Goal: Task Accomplishment & Management: Use online tool/utility

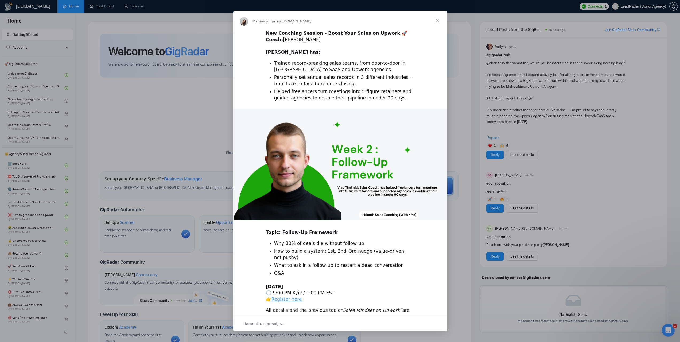
click at [436, 19] on span "Закрити" at bounding box center [437, 20] width 19 height 19
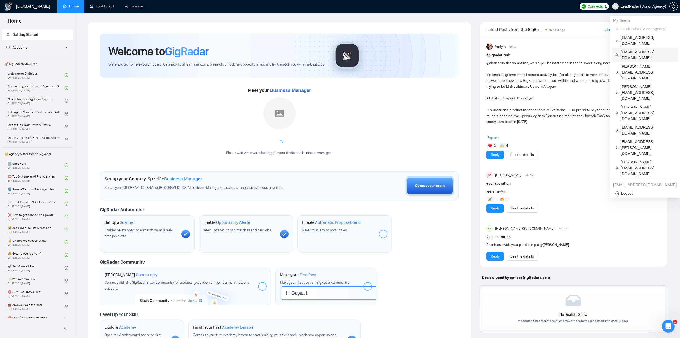
click at [631, 49] on span "[EMAIL_ADDRESS][DOMAIN_NAME]" at bounding box center [647, 55] width 54 height 12
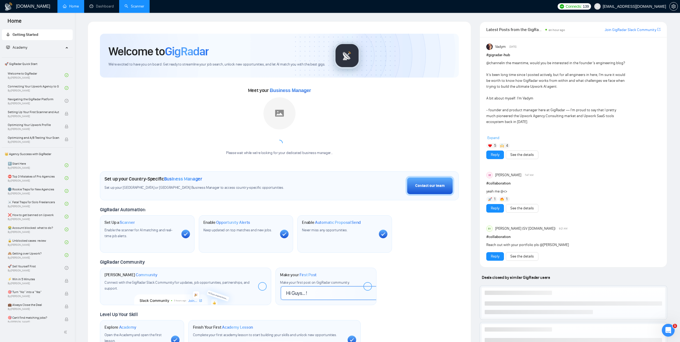
click at [143, 9] on link "Scanner" at bounding box center [134, 6] width 20 height 5
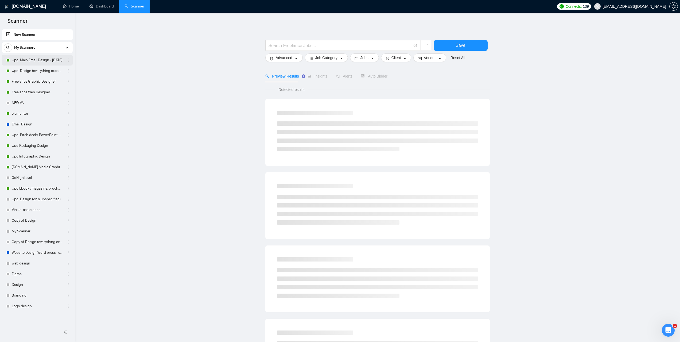
click at [20, 61] on link "Upd. Main Email Design - [DATE]" at bounding box center [37, 60] width 51 height 11
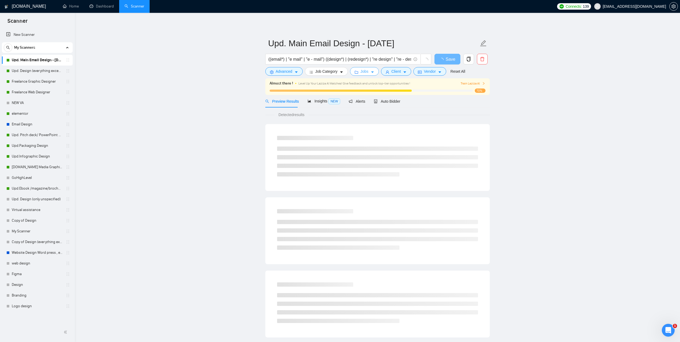
click at [366, 72] on span "Jobs" at bounding box center [364, 71] width 8 height 6
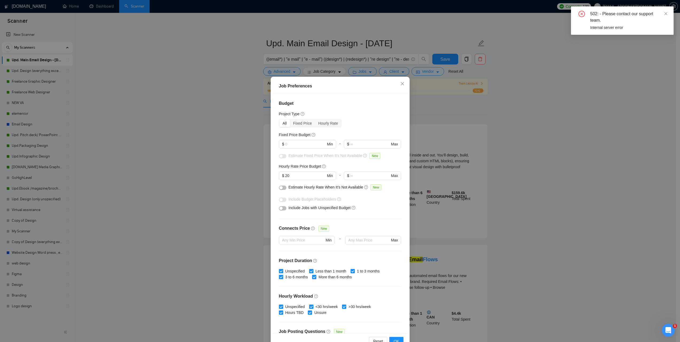
click at [582, 128] on div "Job Preferences Budget Project Type All Fixed Price Hourly Rate Fixed Price Bud…" at bounding box center [340, 171] width 680 height 342
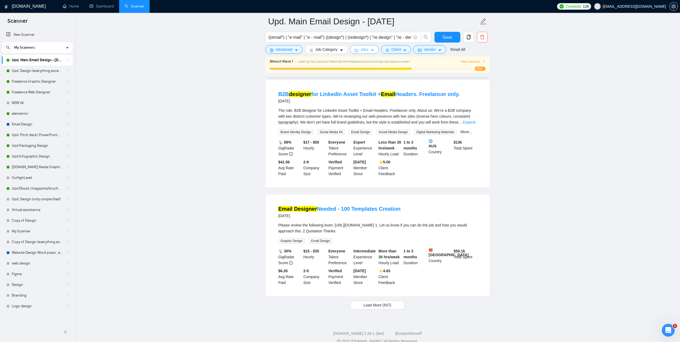
scroll to position [999, 0]
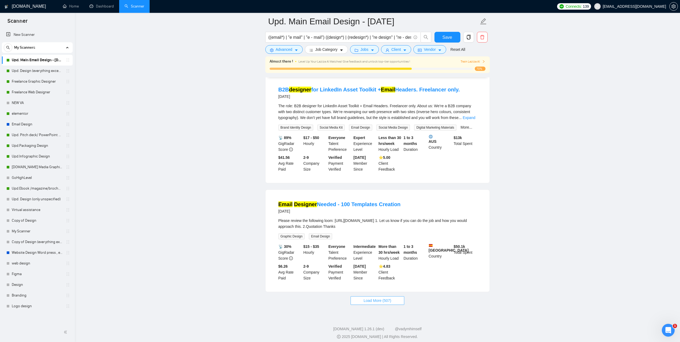
click at [394, 299] on button "Load More (507)" at bounding box center [377, 300] width 54 height 9
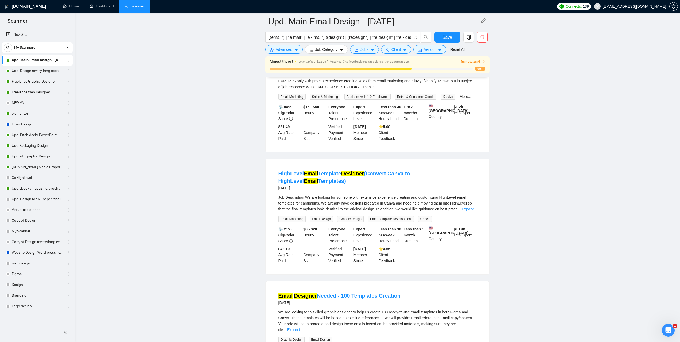
scroll to position [1266, 0]
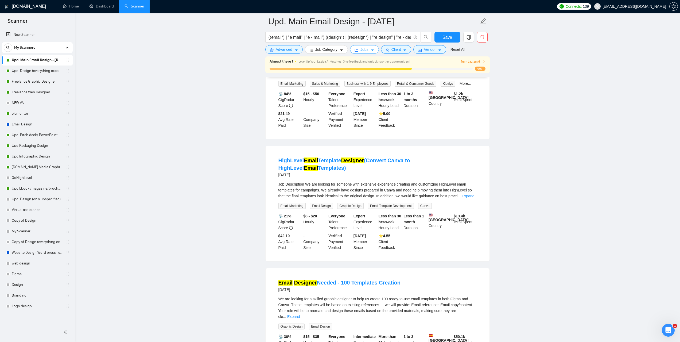
click at [367, 49] on button "Jobs" at bounding box center [364, 49] width 29 height 9
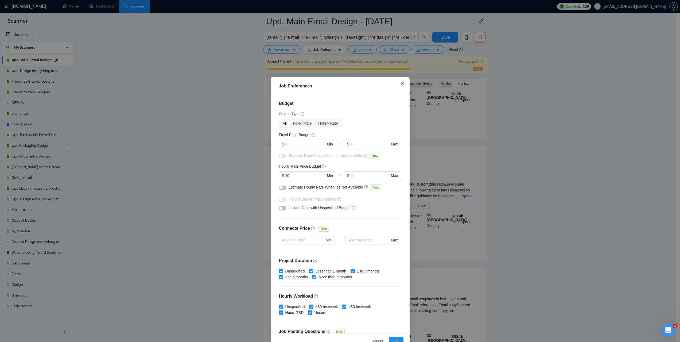
click at [400, 84] on icon "close" at bounding box center [402, 83] width 4 height 4
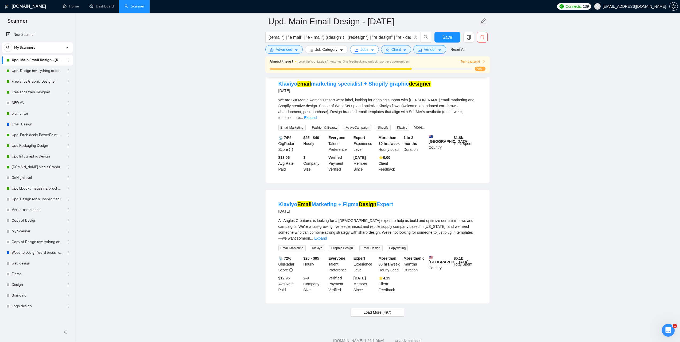
scroll to position [2178, 0]
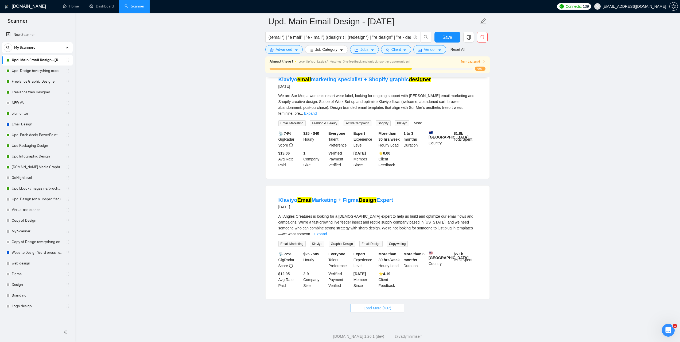
click at [384, 305] on span "Load More (497)" at bounding box center [377, 308] width 28 height 6
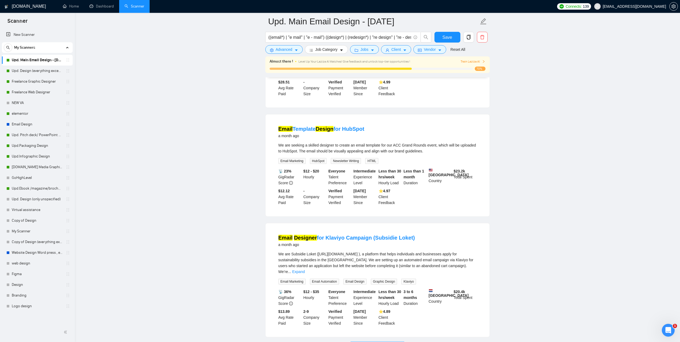
scroll to position [3330, 0]
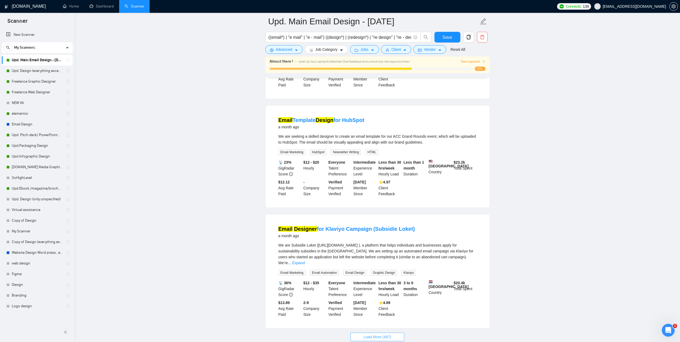
click at [393, 332] on button "Load More (487)" at bounding box center [377, 336] width 54 height 9
